Goal: Information Seeking & Learning: Check status

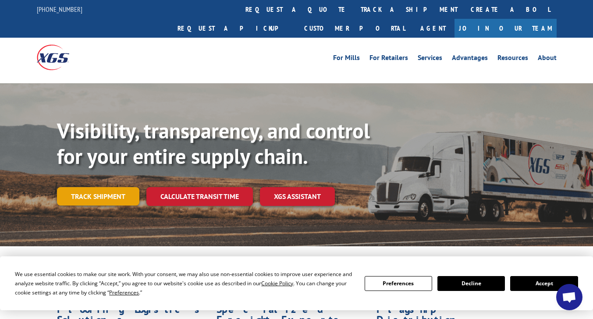
click at [127, 187] on link "Track shipment" at bounding box center [98, 196] width 82 height 18
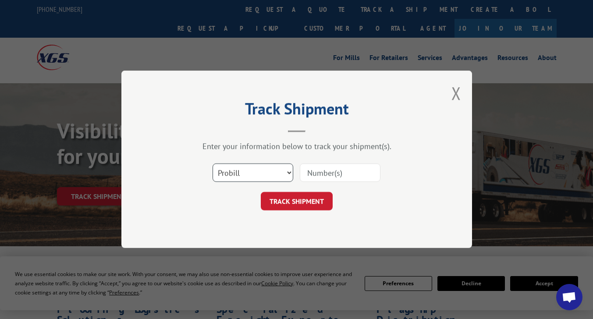
click at [281, 173] on select "Select category... Probill BOL PO" at bounding box center [253, 173] width 81 height 18
click at [213, 164] on select "Select category... Probill BOL PO" at bounding box center [253, 173] width 81 height 18
click at [304, 173] on input at bounding box center [340, 173] width 81 height 18
paste input "17695602"
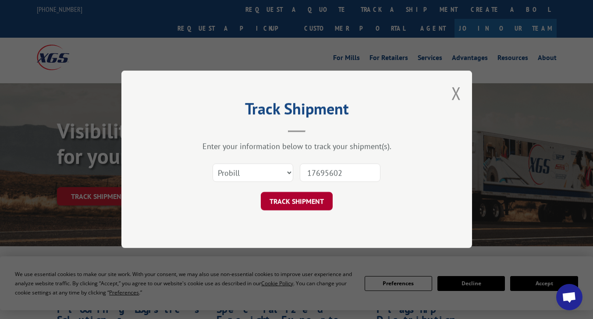
type input "17695602"
click at [301, 202] on button "TRACK SHIPMENT" at bounding box center [297, 201] width 72 height 18
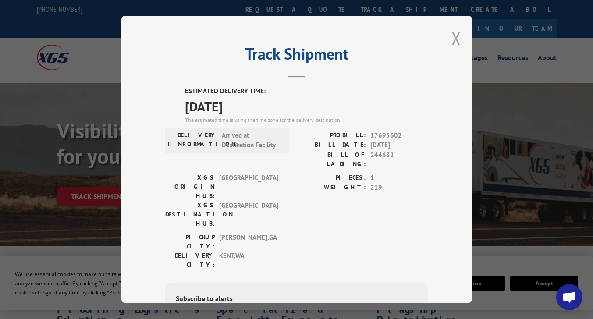
click at [453, 34] on button "Close modal" at bounding box center [456, 38] width 10 height 23
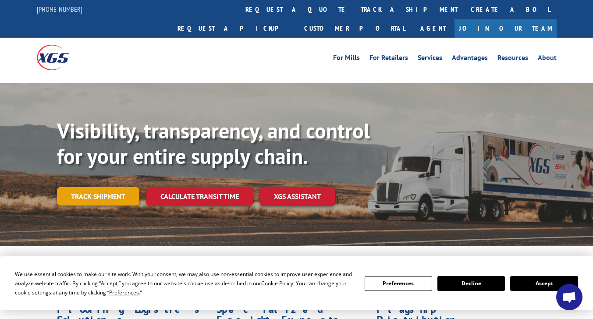
click at [103, 187] on link "Track shipment" at bounding box center [98, 196] width 82 height 18
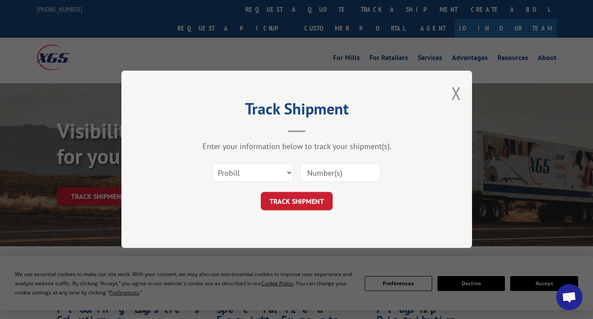
click at [353, 174] on input at bounding box center [340, 173] width 81 height 18
type input "17695602"
click at [308, 201] on button "TRACK SHIPMENT" at bounding box center [297, 201] width 72 height 18
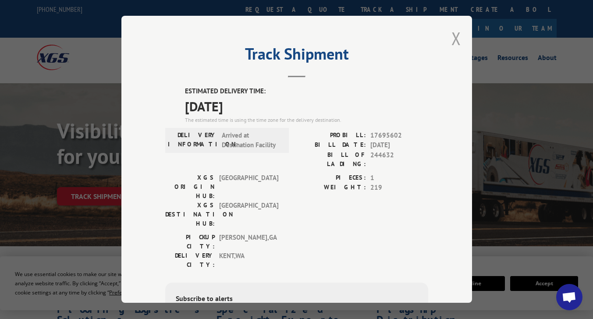
click at [454, 38] on button "Close modal" at bounding box center [456, 38] width 10 height 23
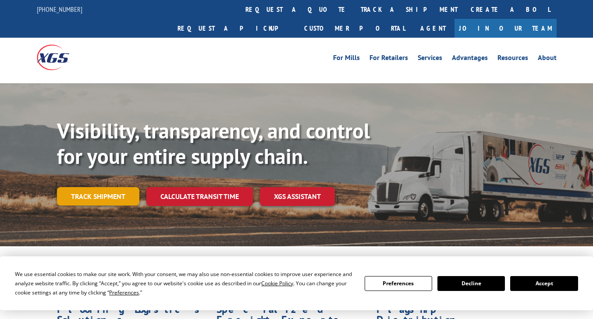
click at [121, 187] on link "Track shipment" at bounding box center [98, 196] width 82 height 18
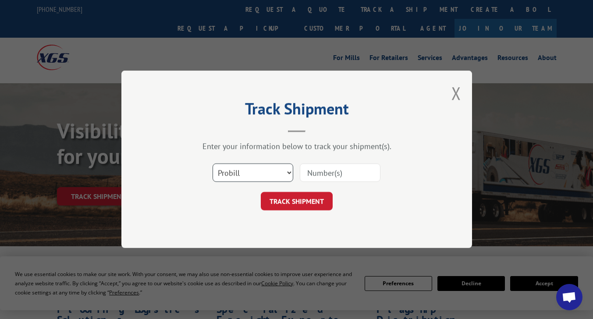
click at [287, 170] on select "Select category... Probill BOL PO" at bounding box center [253, 173] width 81 height 18
select select "bol"
click at [213, 164] on select "Select category... Probill BOL PO" at bounding box center [253, 173] width 81 height 18
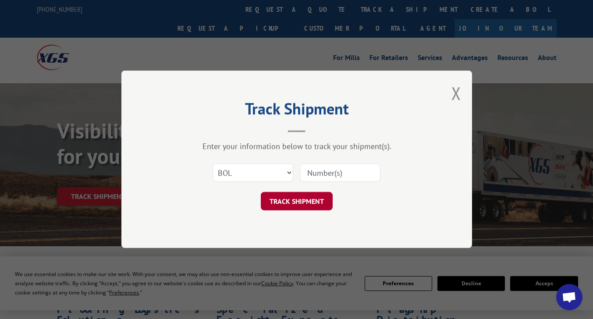
click at [291, 203] on button "TRACK SHIPMENT" at bounding box center [297, 201] width 72 height 18
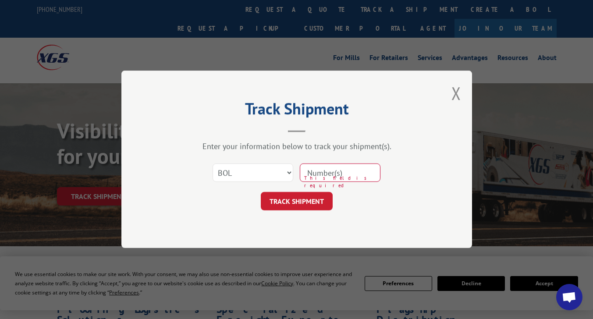
drag, startPoint x: 291, startPoint y: 203, endPoint x: 338, endPoint y: 178, distance: 53.9
click at [336, 184] on form "Select category... Probill BOL PO This field is required TRACK SHIPMENT" at bounding box center [296, 185] width 263 height 52
click at [339, 175] on input at bounding box center [340, 173] width 81 height 18
paste input "244632"
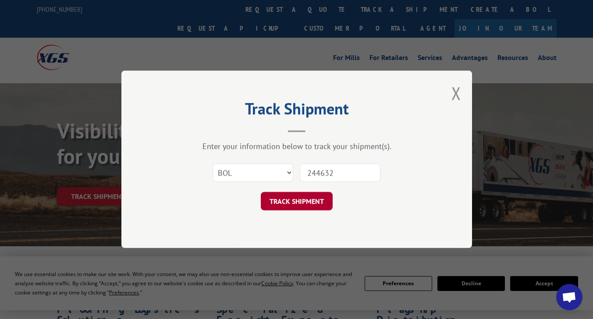
type input "244632"
click at [324, 206] on button "TRACK SHIPMENT" at bounding box center [297, 201] width 72 height 18
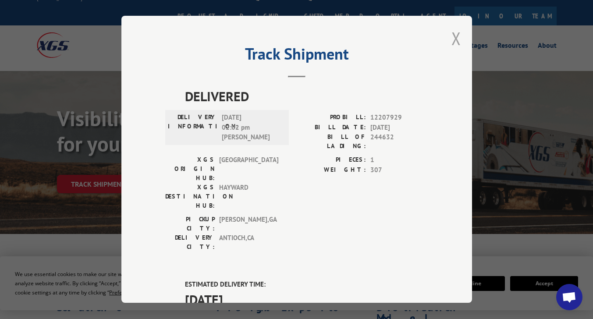
click at [455, 35] on button "Close modal" at bounding box center [456, 38] width 10 height 23
